Goal: Task Accomplishment & Management: Manage account settings

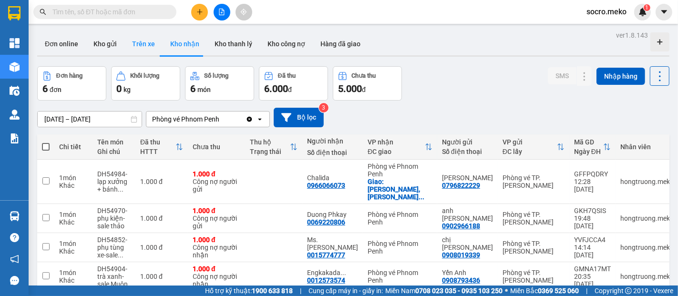
click at [145, 42] on button "Trên xe" at bounding box center [143, 43] width 38 height 23
type input "[DATE] – [DATE]"
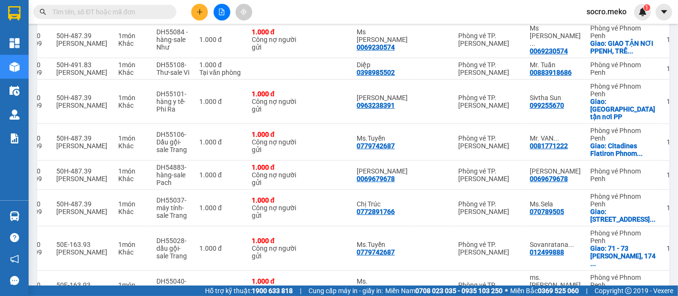
scroll to position [127, 0]
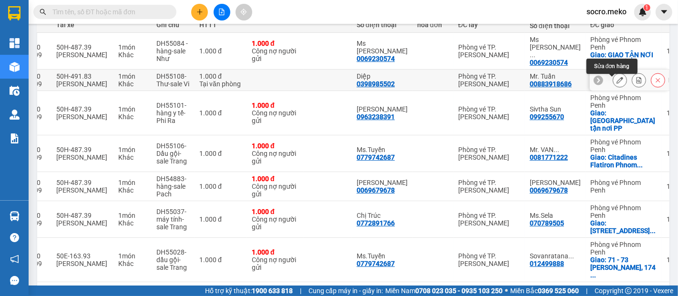
click at [616, 82] on icon at bounding box center [619, 80] width 7 height 7
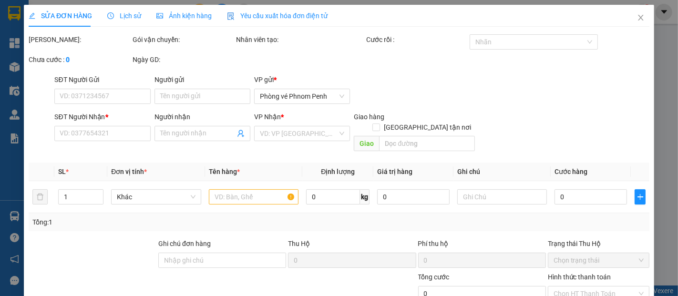
type input "0398985502"
type input "Diệp"
type input "00883918686"
type input "Mr. Tuấn"
type input "KO THU TIỀN"
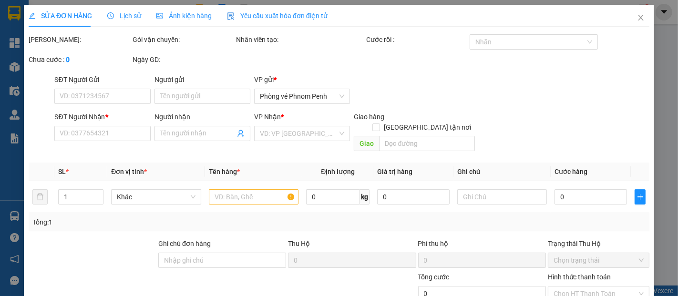
type input "1.000"
type input "0"
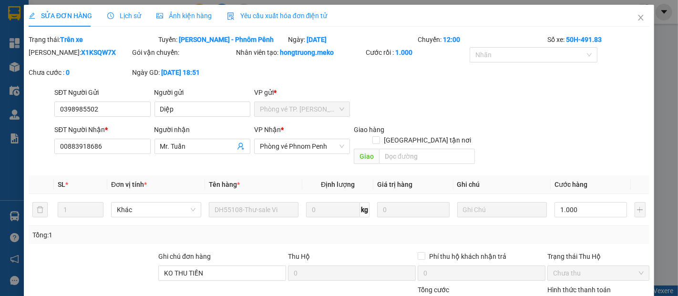
click at [185, 14] on span "Ảnh kiện hàng" at bounding box center [183, 16] width 55 height 8
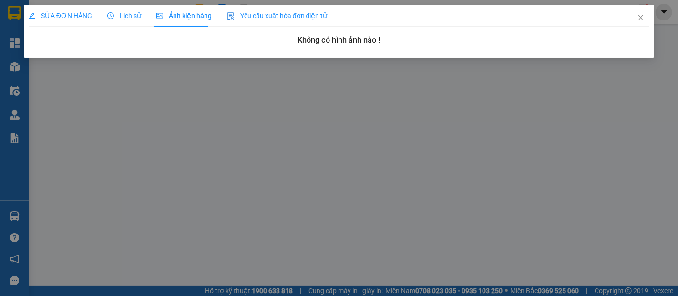
click at [56, 14] on span "SỬA ĐƠN HÀNG" at bounding box center [60, 16] width 63 height 8
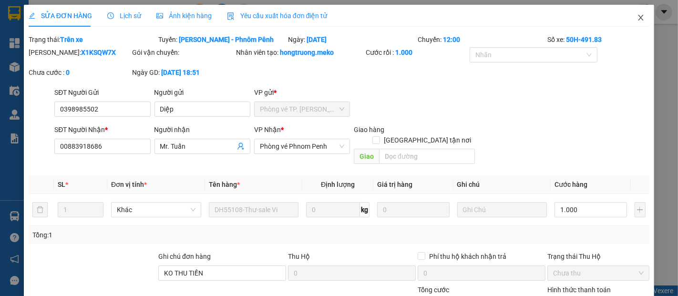
click at [637, 19] on icon "close" at bounding box center [641, 18] width 8 height 8
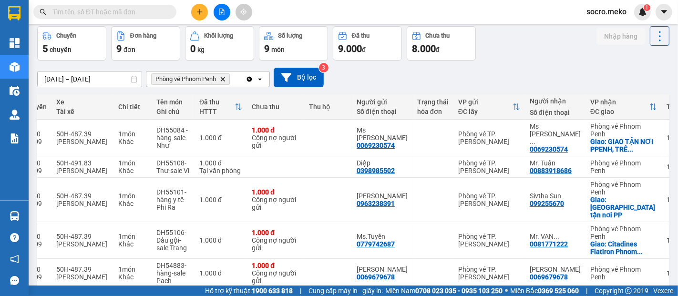
scroll to position [35, 0]
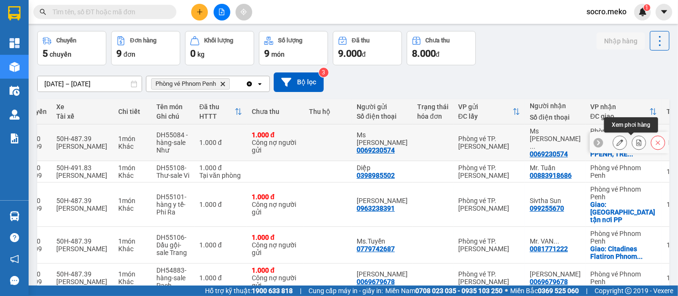
click at [635, 142] on icon at bounding box center [638, 142] width 7 height 7
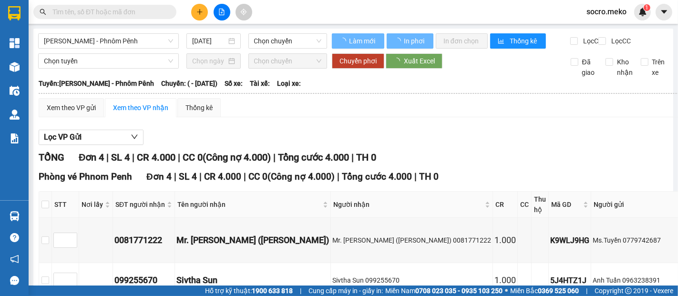
type input "[DATE]"
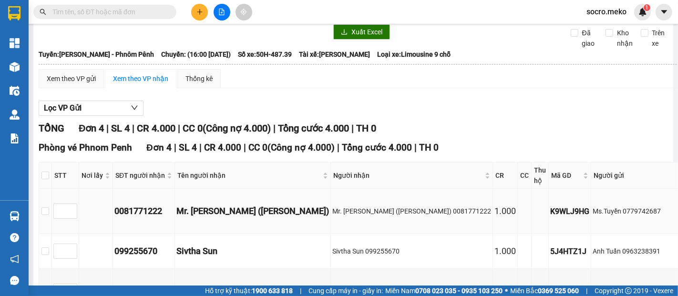
scroll to position [106, 0]
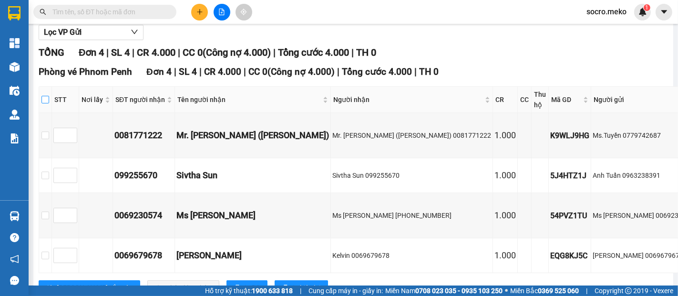
click at [44, 103] on input "checkbox" at bounding box center [45, 100] width 8 height 8
checkbox input "true"
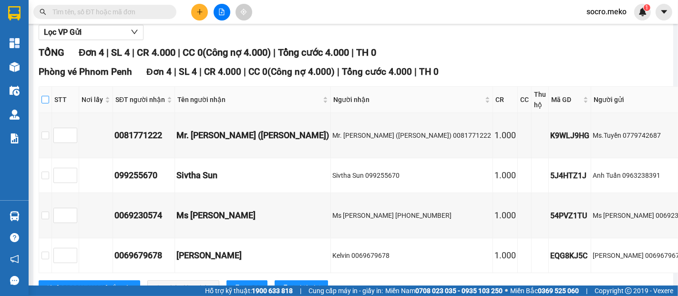
checkbox input "true"
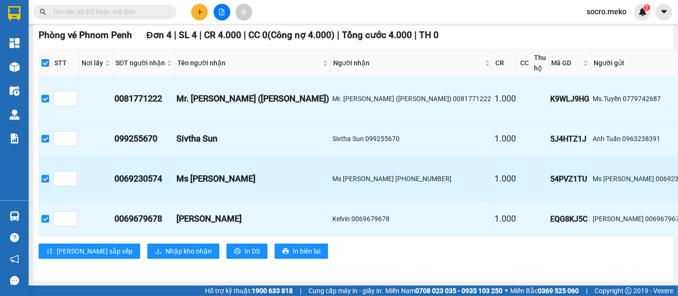
scroll to position [282, 0]
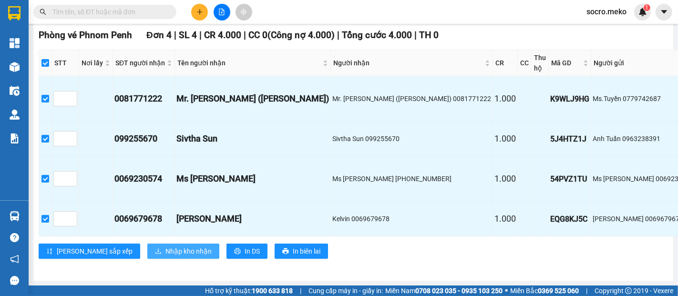
click at [165, 246] on span "Nhập kho nhận" at bounding box center [188, 251] width 46 height 10
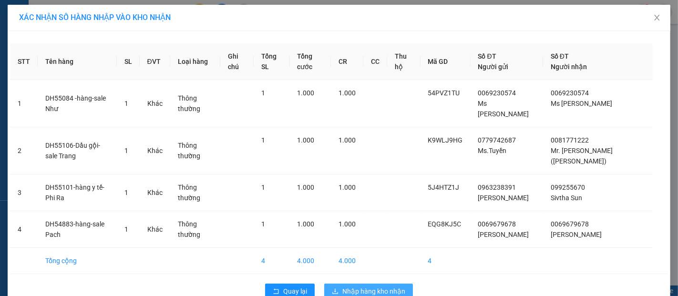
click at [351, 286] on span "Nhập hàng kho nhận" at bounding box center [373, 291] width 63 height 10
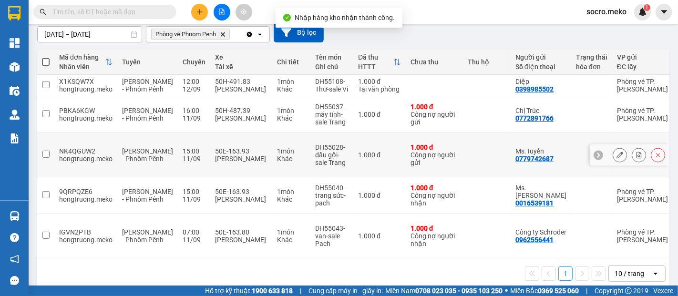
scroll to position [93, 0]
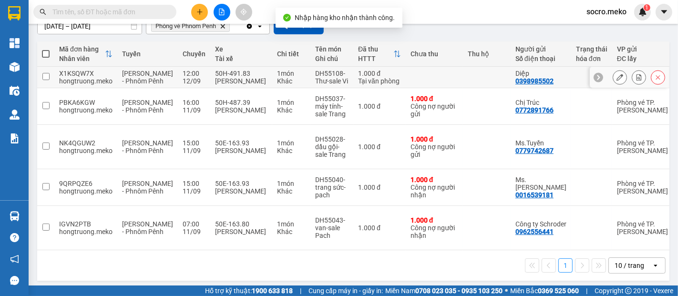
click at [636, 81] on icon at bounding box center [638, 77] width 5 height 7
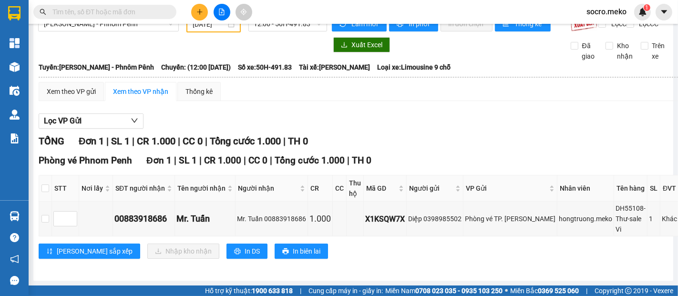
scroll to position [31, 0]
click at [46, 184] on input "checkbox" at bounding box center [45, 188] width 8 height 8
checkbox input "true"
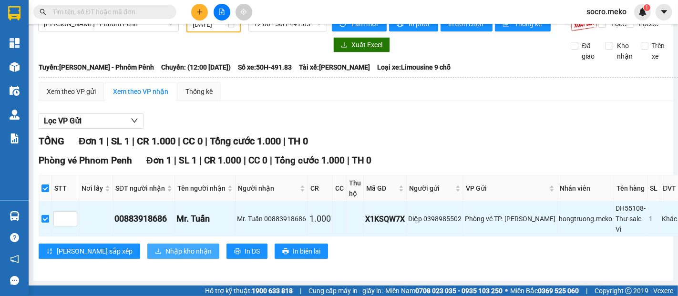
click at [165, 246] on span "Nhập kho nhận" at bounding box center [188, 251] width 46 height 10
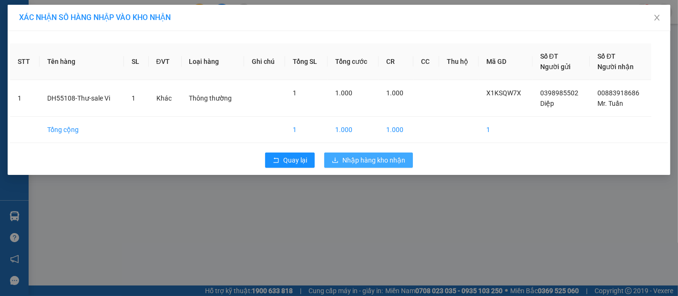
click at [383, 165] on button "Nhập hàng kho nhận" at bounding box center [368, 160] width 89 height 15
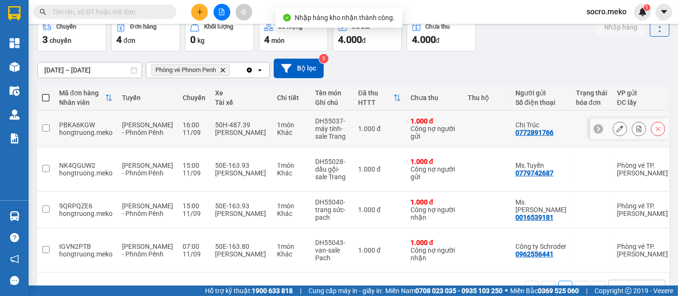
scroll to position [64, 0]
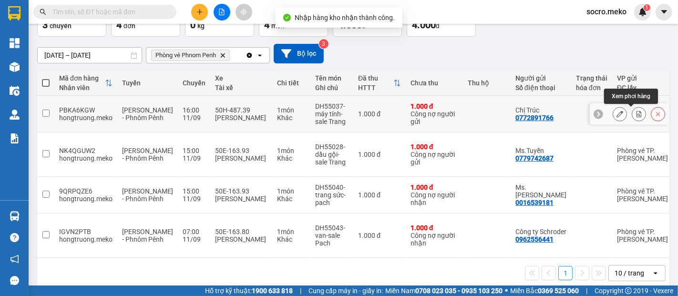
click at [636, 116] on button at bounding box center [638, 114] width 13 height 17
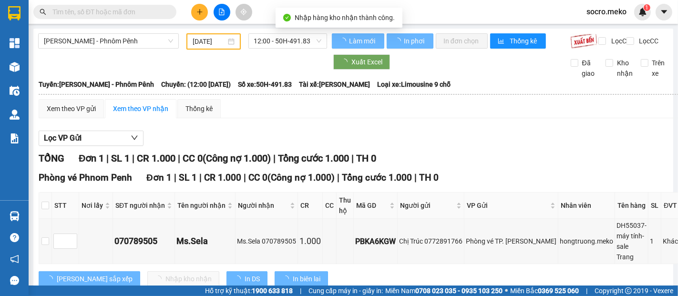
type input "[DATE]"
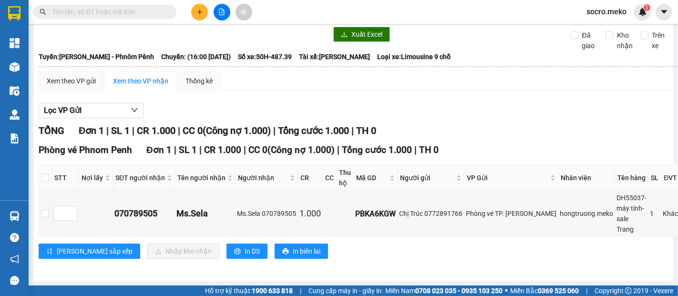
scroll to position [105, 0]
click at [41, 165] on th at bounding box center [45, 178] width 13 height 26
click at [42, 174] on input "checkbox" at bounding box center [45, 178] width 8 height 8
checkbox input "true"
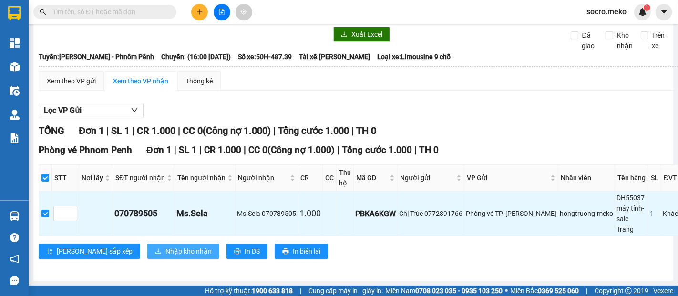
click at [165, 246] on span "Nhập kho nhận" at bounding box center [188, 251] width 46 height 10
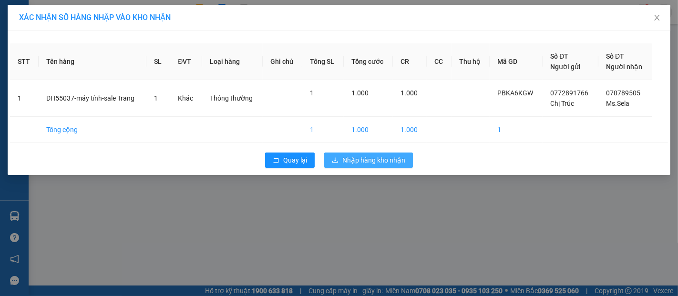
click at [369, 160] on span "Nhập hàng kho nhận" at bounding box center [373, 160] width 63 height 10
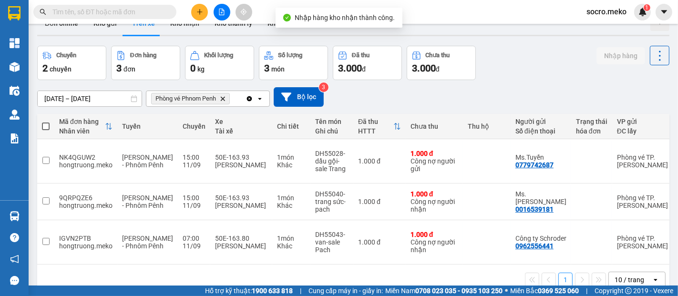
scroll to position [43, 0]
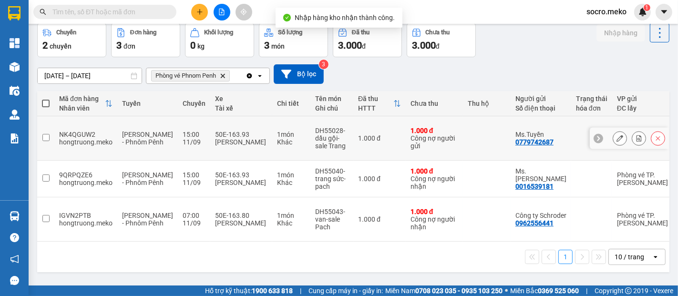
click at [635, 137] on icon at bounding box center [638, 138] width 7 height 7
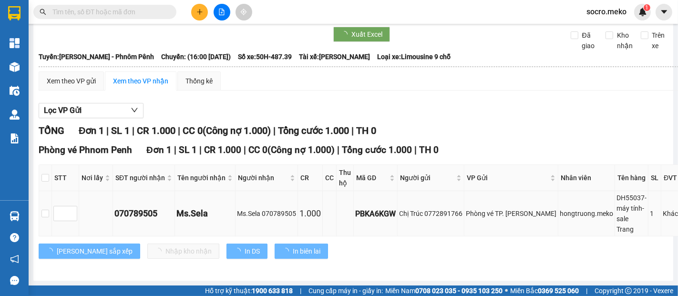
scroll to position [105, 0]
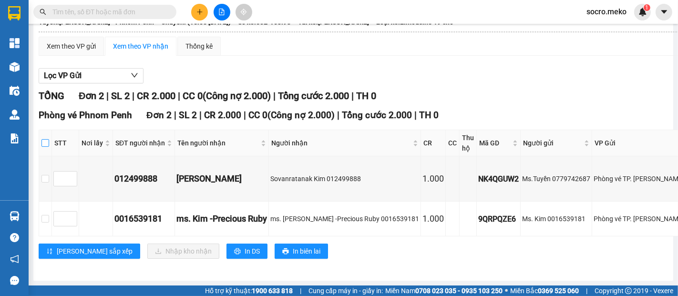
click at [45, 139] on input "checkbox" at bounding box center [45, 143] width 8 height 8
checkbox input "true"
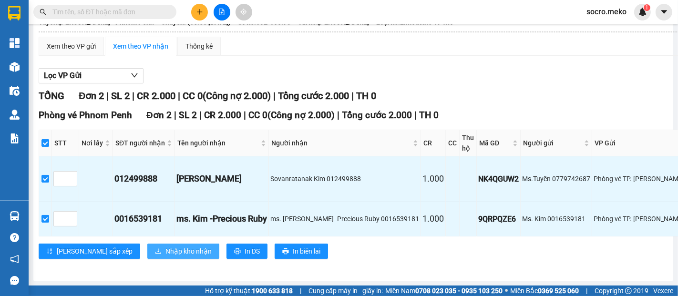
click at [165, 255] on span "Nhập kho nhận" at bounding box center [188, 251] width 46 height 10
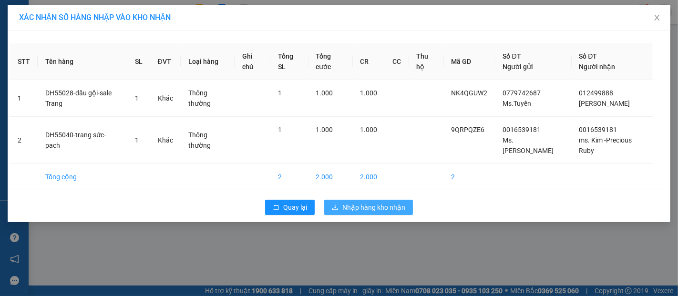
click at [362, 202] on span "Nhập hàng kho nhận" at bounding box center [373, 207] width 63 height 10
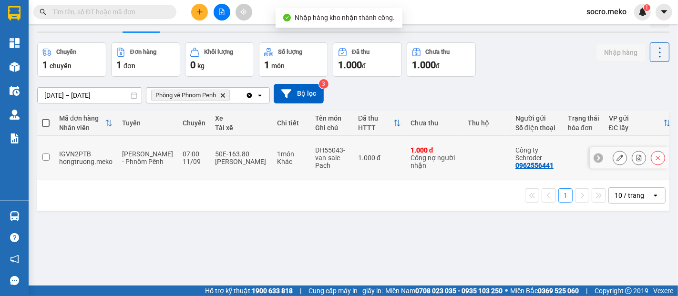
scroll to position [35, 0]
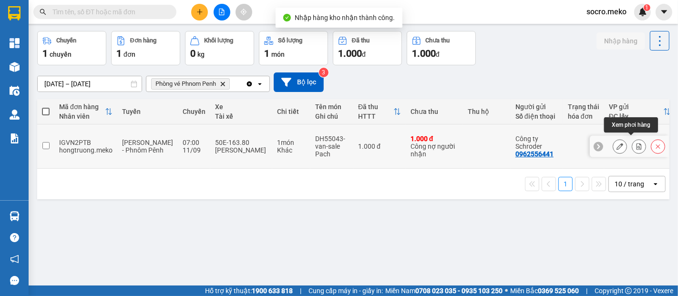
click at [636, 143] on icon at bounding box center [638, 146] width 5 height 7
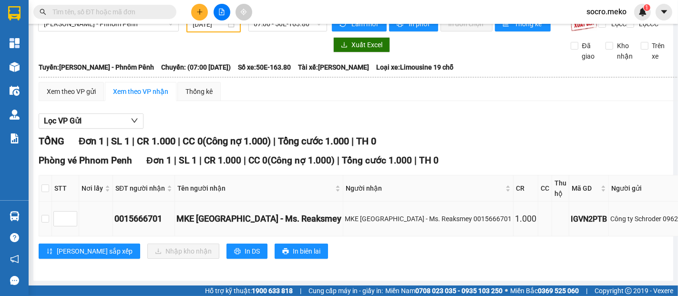
scroll to position [52, 0]
click at [47, 184] on input "checkbox" at bounding box center [45, 188] width 8 height 8
checkbox input "true"
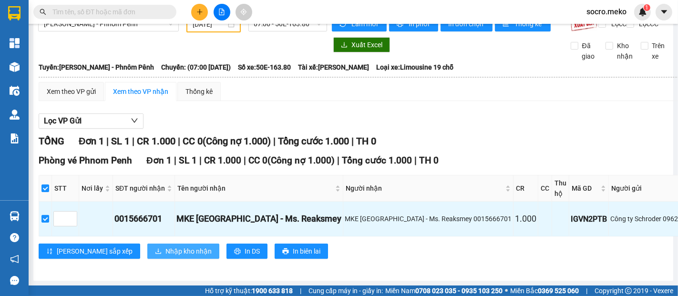
click at [165, 246] on span "Nhập kho nhận" at bounding box center [188, 251] width 46 height 10
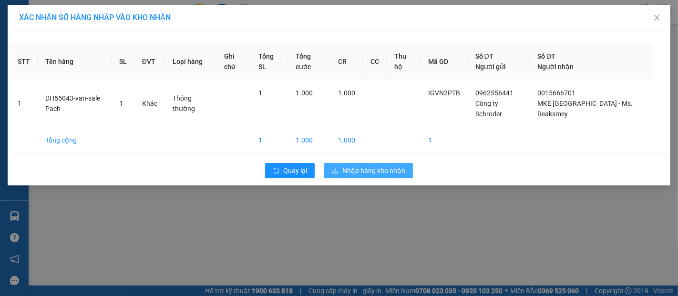
click at [360, 174] on span "Nhập hàng kho nhận" at bounding box center [373, 170] width 63 height 10
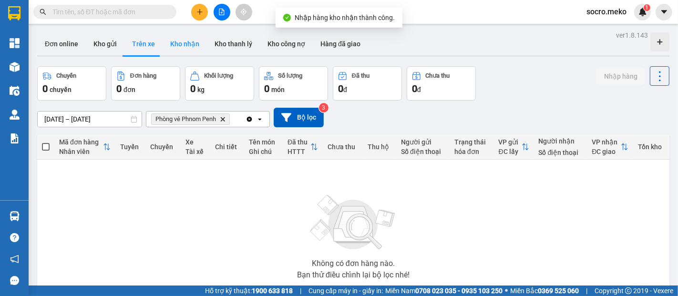
click at [183, 41] on button "Kho nhận" at bounding box center [185, 43] width 44 height 23
type input "[DATE] – [DATE]"
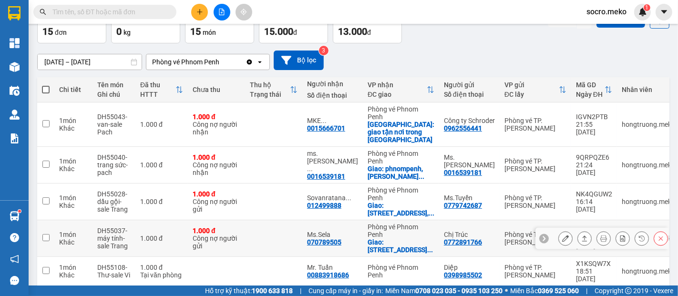
scroll to position [141, 0]
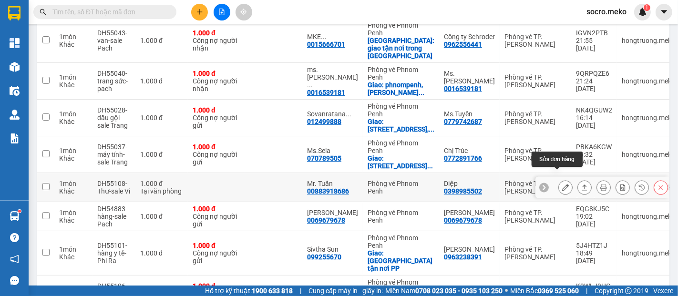
click at [562, 184] on icon at bounding box center [565, 187] width 7 height 7
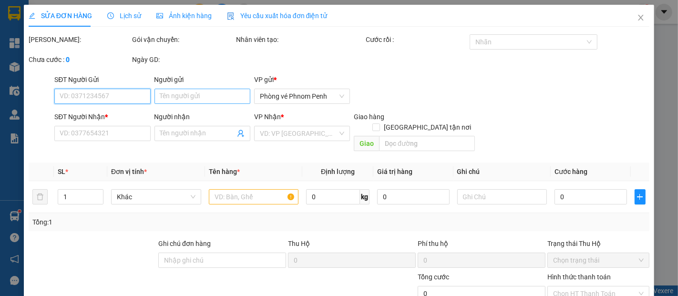
type input "0398985502"
type input "Diệp"
type input "00883918686"
type input "Mr. Tuấn"
type input "KO THU TIỀN"
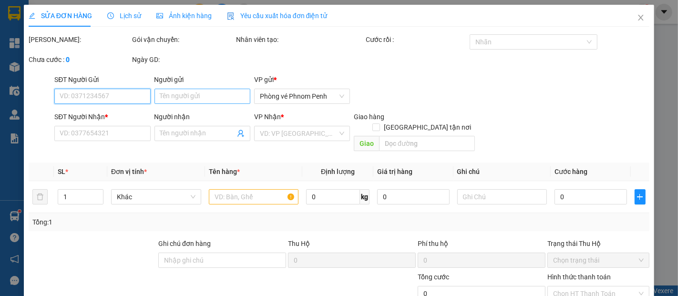
type input "1.000"
type input "0"
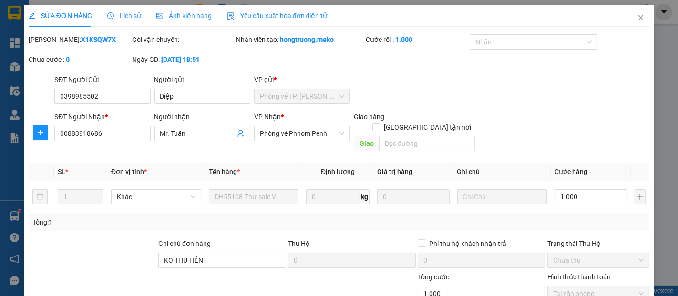
click at [190, 16] on span "Ảnh kiện hàng" at bounding box center [183, 16] width 55 height 8
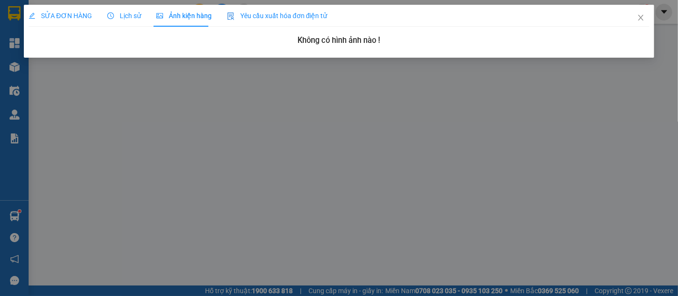
click at [58, 12] on span "SỬA ĐƠN HÀNG" at bounding box center [60, 16] width 63 height 8
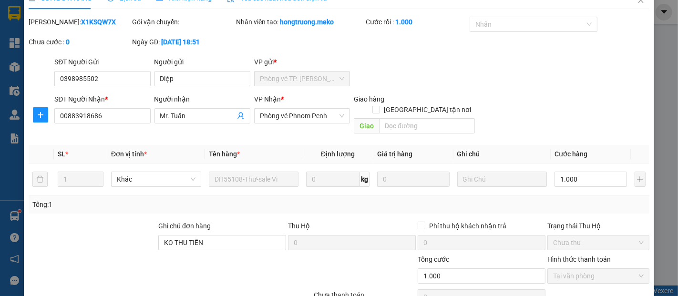
scroll to position [58, 0]
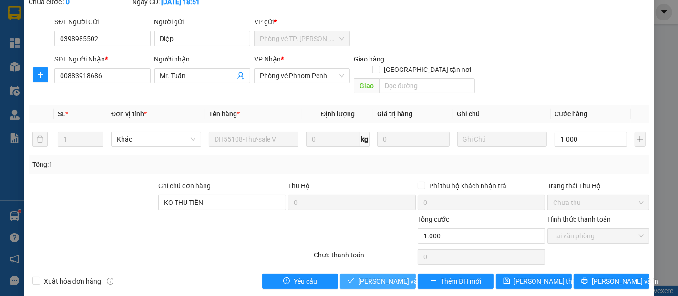
click at [378, 276] on span "[PERSON_NAME] và Giao hàng" at bounding box center [404, 281] width 92 height 10
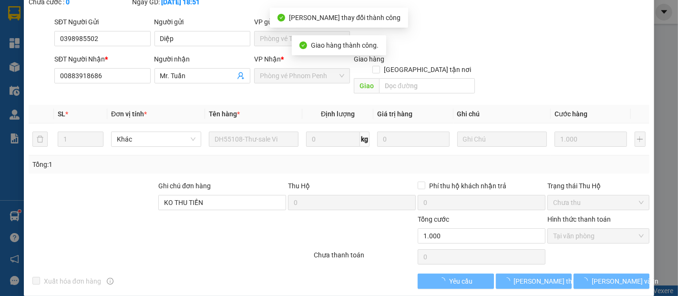
scroll to position [0, 0]
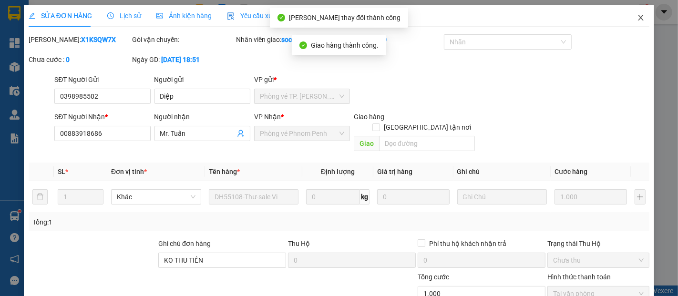
click at [638, 17] on icon "close" at bounding box center [640, 18] width 5 height 6
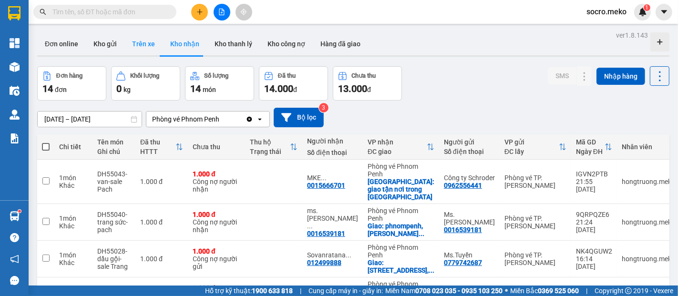
click at [143, 44] on button "Trên xe" at bounding box center [143, 43] width 38 height 23
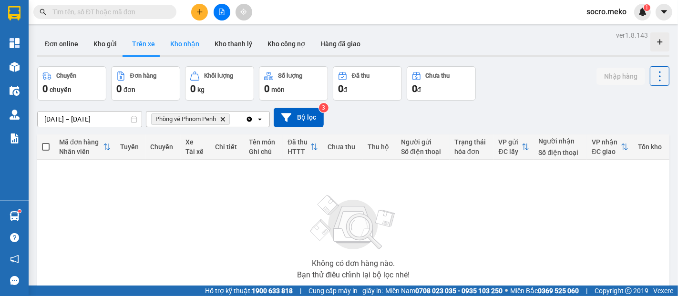
click at [183, 43] on button "Kho nhận" at bounding box center [185, 43] width 44 height 23
type input "[DATE] – [DATE]"
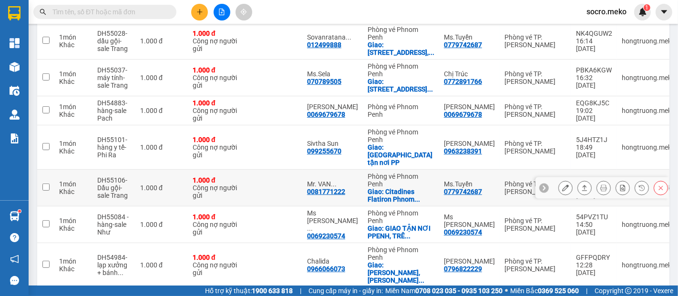
scroll to position [266, 0]
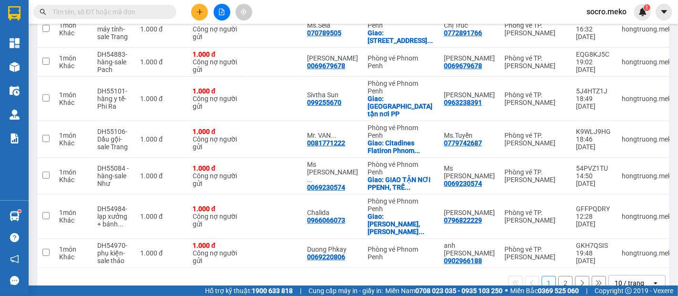
click at [558, 276] on button "2" at bounding box center [565, 283] width 14 height 14
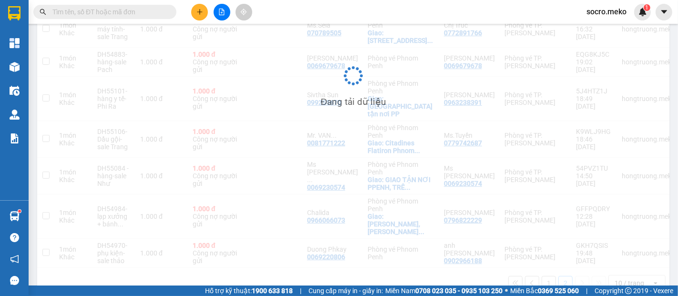
scroll to position [43, 0]
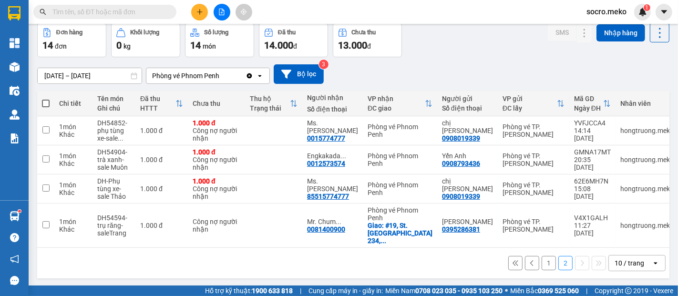
click at [541, 256] on button "1" at bounding box center [548, 263] width 14 height 14
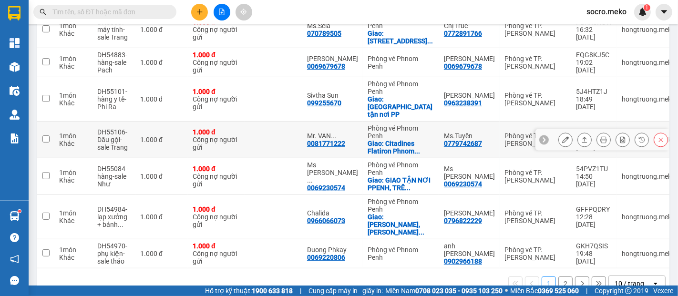
scroll to position [266, 0]
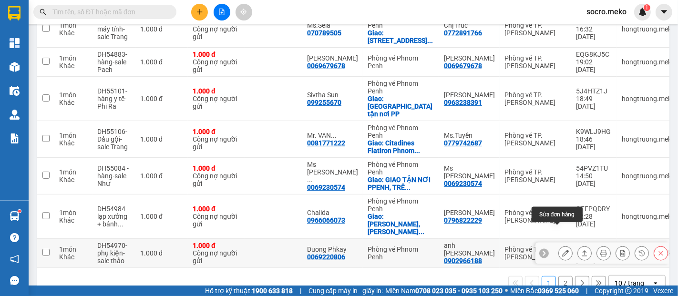
click at [562, 250] on icon at bounding box center [565, 253] width 7 height 7
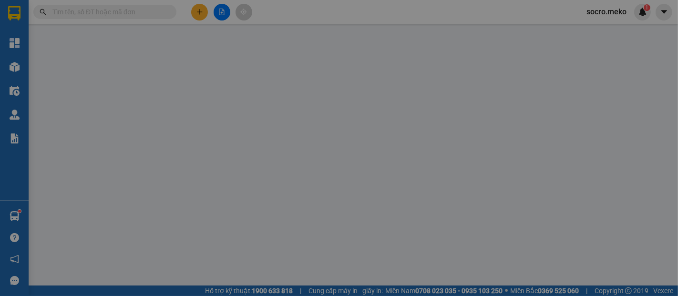
type input "0902966188"
type input "anh [PERSON_NAME]"
type input "0069220806"
type input "Duong Phkay"
type input "Người gửi trả phí"
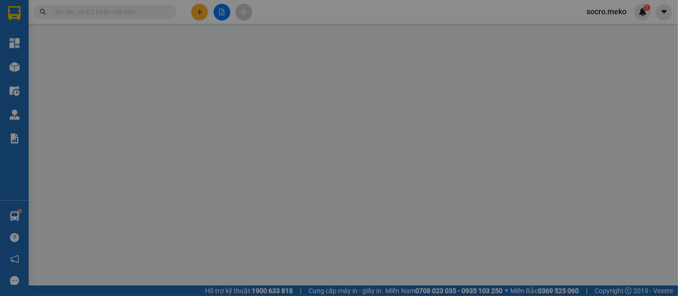
type input "1.000"
type input "0"
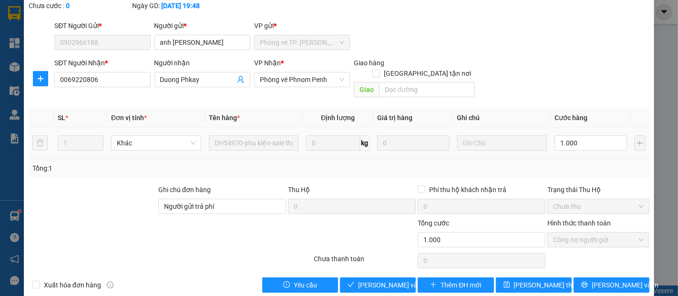
scroll to position [58, 0]
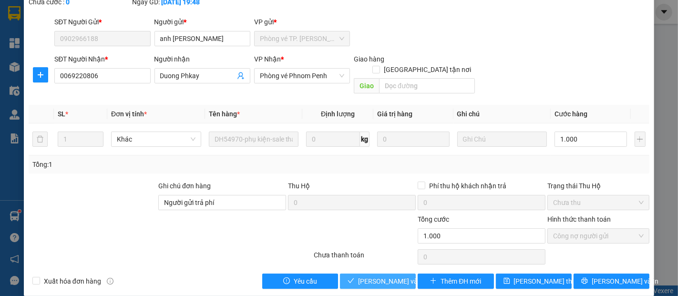
click at [380, 276] on span "[PERSON_NAME] và Giao hàng" at bounding box center [404, 281] width 92 height 10
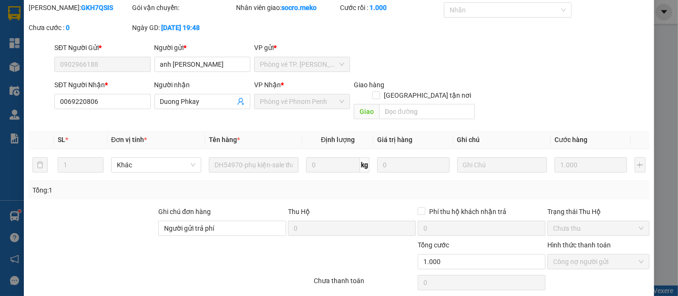
scroll to position [0, 0]
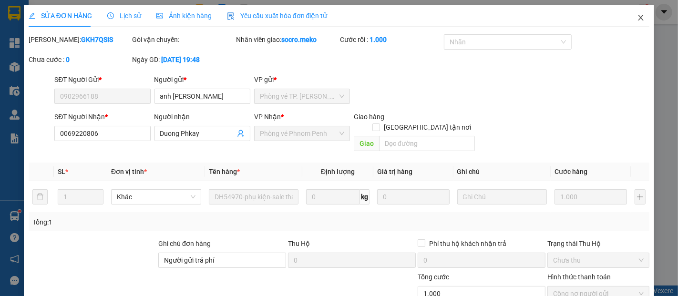
click at [637, 20] on icon "close" at bounding box center [641, 18] width 8 height 8
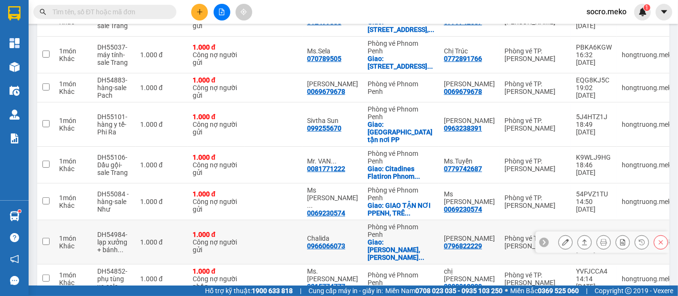
scroll to position [266, 0]
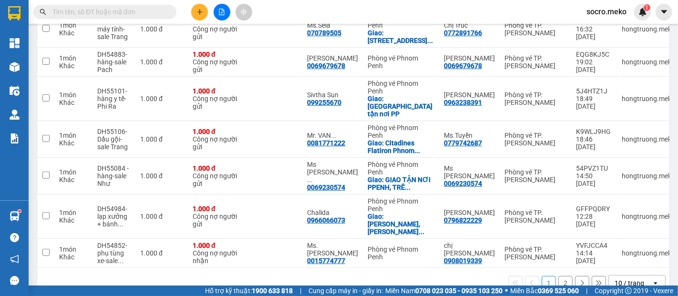
click at [558, 276] on button "2" at bounding box center [565, 283] width 14 height 14
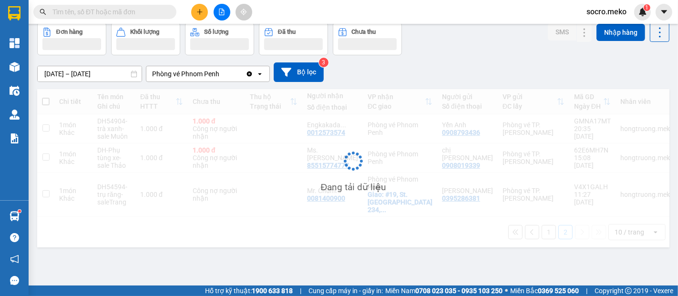
scroll to position [43, 0]
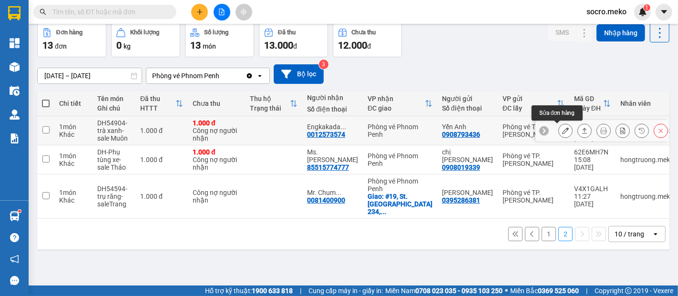
click at [562, 131] on icon at bounding box center [565, 130] width 7 height 7
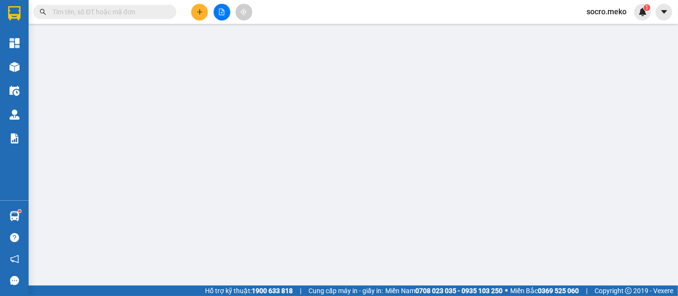
type input "0908793436"
type input "Yến Anh"
type input "0012573574"
type input "Engkakada Danh"
type input "Thu tiền: 10$"
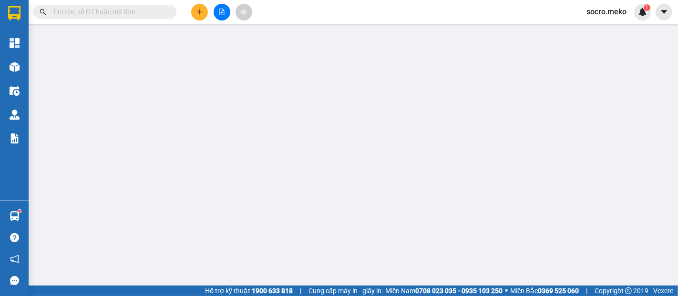
type input "1.000"
type input "0"
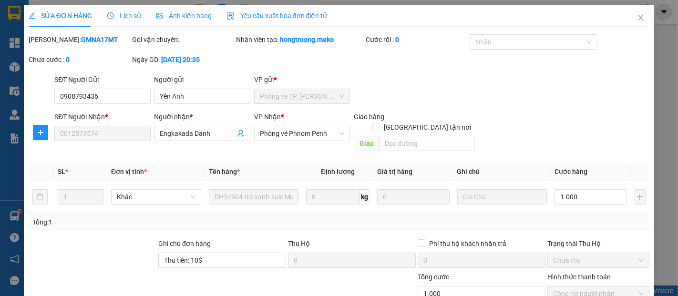
click at [193, 14] on span "Ảnh kiện hàng" at bounding box center [183, 16] width 55 height 8
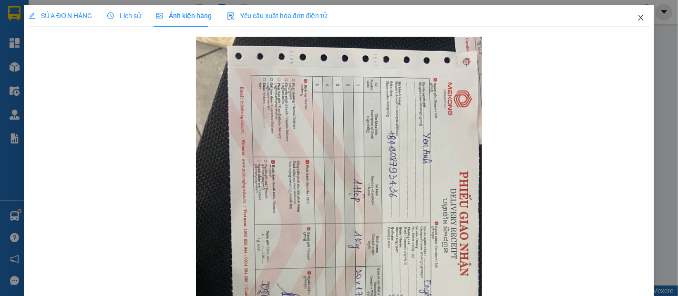
click at [637, 20] on icon "close" at bounding box center [641, 18] width 8 height 8
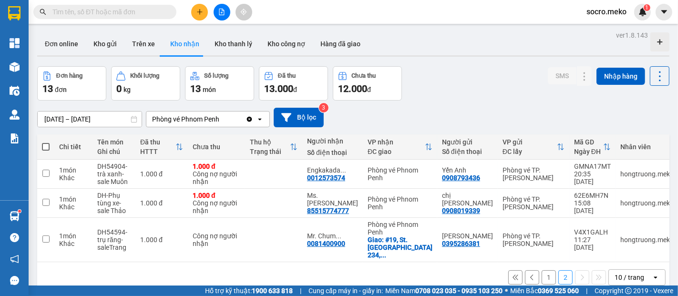
click at [541, 270] on button "1" at bounding box center [548, 277] width 14 height 14
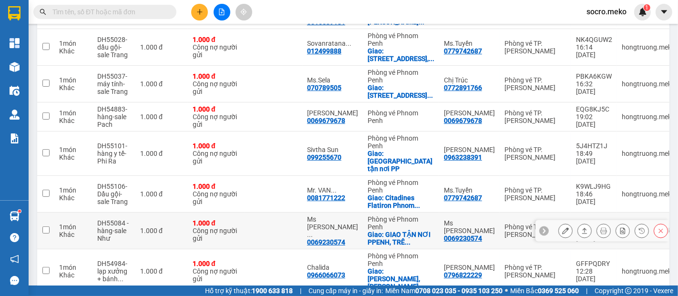
scroll to position [266, 0]
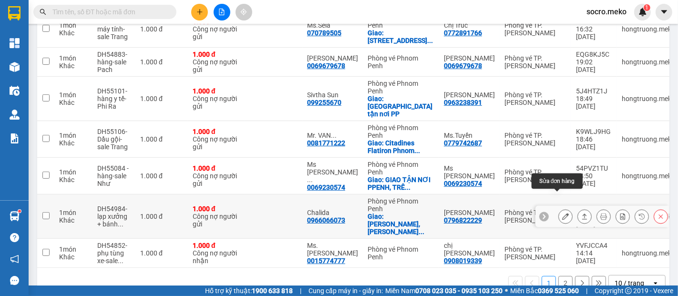
click at [562, 213] on icon at bounding box center [565, 216] width 7 height 7
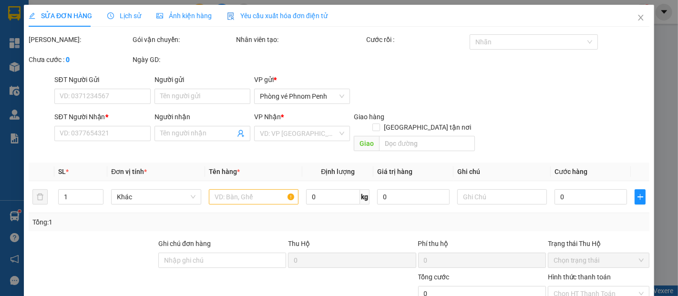
type input "0796822229"
type input "[PERSON_NAME]"
type input "0966066073"
type input "Chalida"
checkbox input "true"
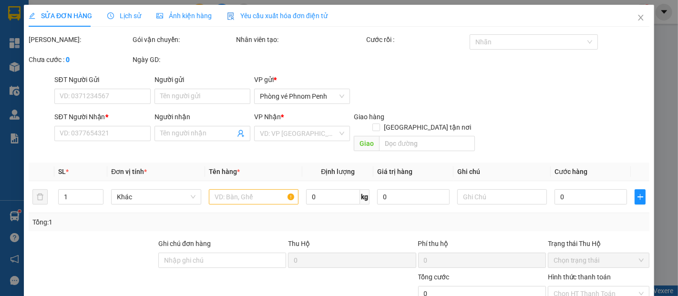
type input "Khan russeykeo,Somgkat russeykeo, [GEOGRAPHIC_DATA],Home 183"
type input "Người gửi thanh toán"
type input "1.000"
type input "0"
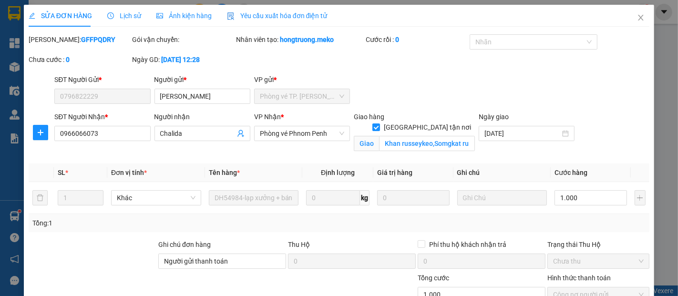
click at [189, 18] on span "Ảnh kiện hàng" at bounding box center [183, 16] width 55 height 8
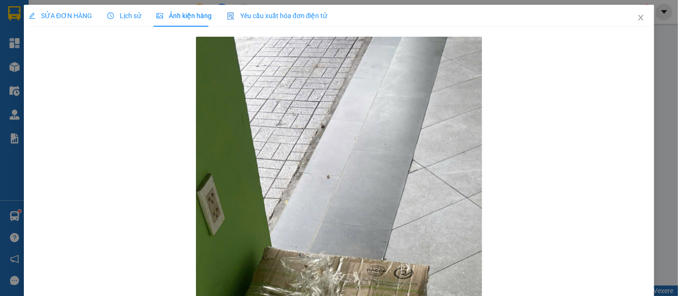
click at [54, 14] on span "SỬA ĐƠN HÀNG" at bounding box center [60, 16] width 63 height 8
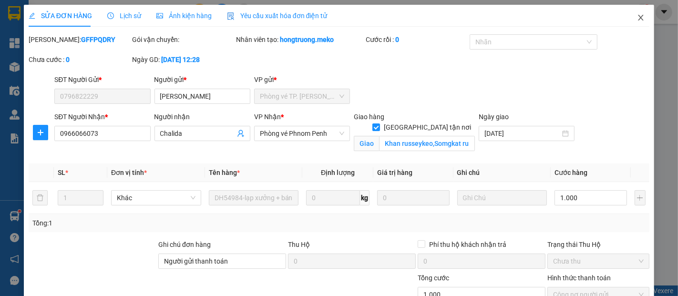
click at [637, 17] on icon "close" at bounding box center [641, 18] width 8 height 8
